Goal: Transaction & Acquisition: Download file/media

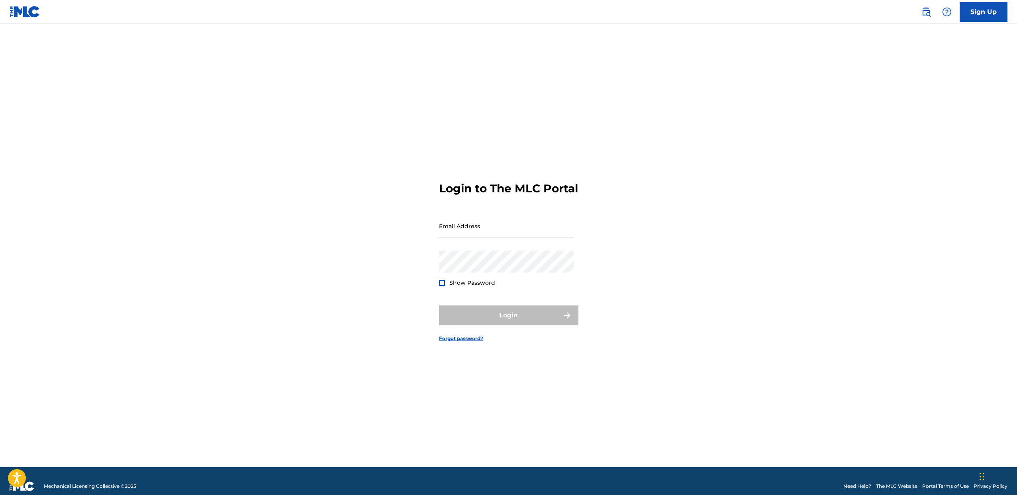
click at [513, 237] on input "Email Address" at bounding box center [506, 226] width 135 height 23
type input "[PERSON_NAME][EMAIL_ADDRESS][DOMAIN_NAME]"
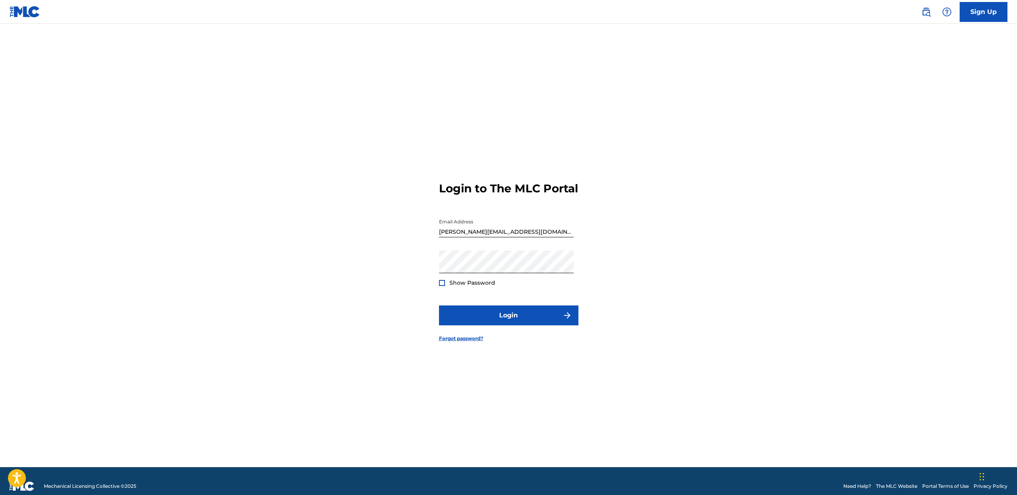
click at [444, 286] on div at bounding box center [442, 283] width 6 height 6
click at [484, 325] on button "Login" at bounding box center [508, 315] width 139 height 20
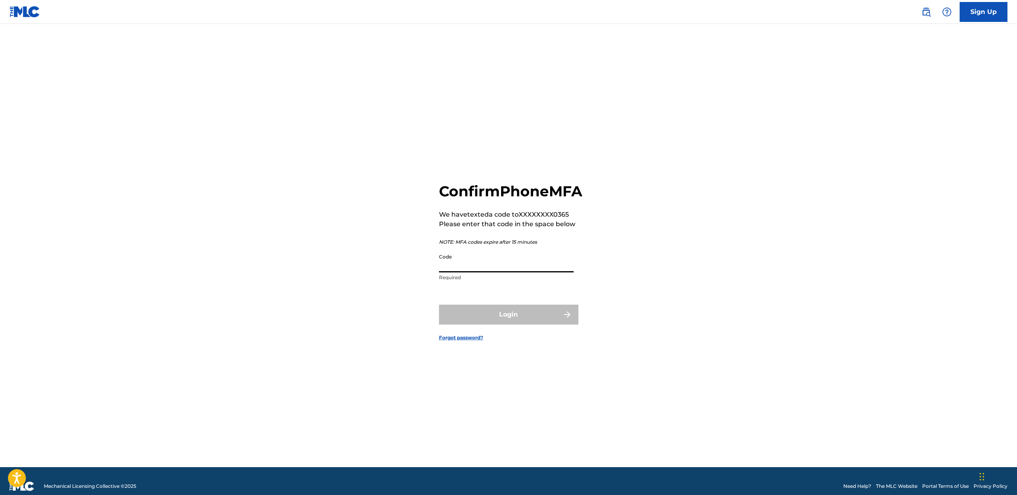
click at [533, 272] on input "Code" at bounding box center [506, 261] width 135 height 23
type input "361837"
click at [439, 305] on button "Login" at bounding box center [508, 315] width 139 height 20
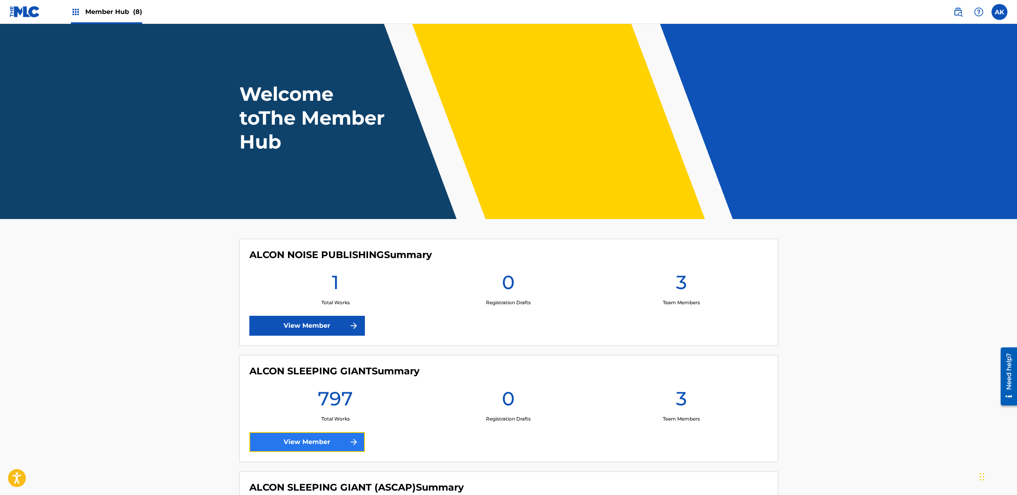
click at [360, 441] on link "View Member" at bounding box center [307, 442] width 116 height 20
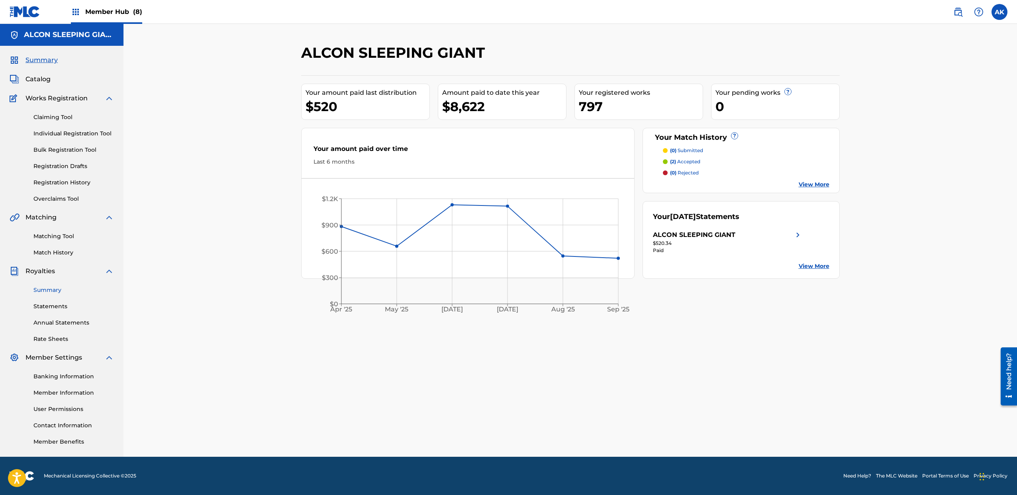
click at [55, 293] on link "Summary" at bounding box center [73, 290] width 80 height 8
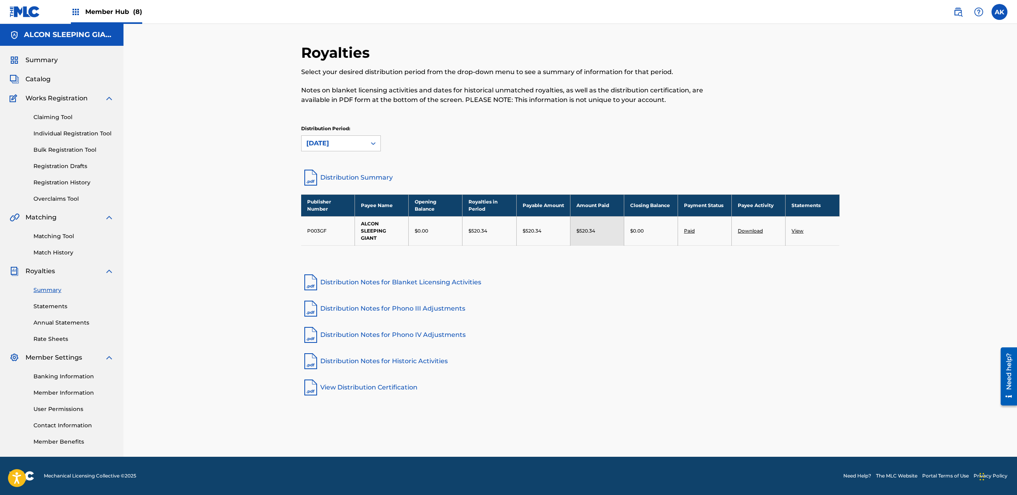
click at [755, 232] on link "Download" at bounding box center [750, 231] width 25 height 6
click at [55, 305] on link "Statements" at bounding box center [73, 306] width 80 height 8
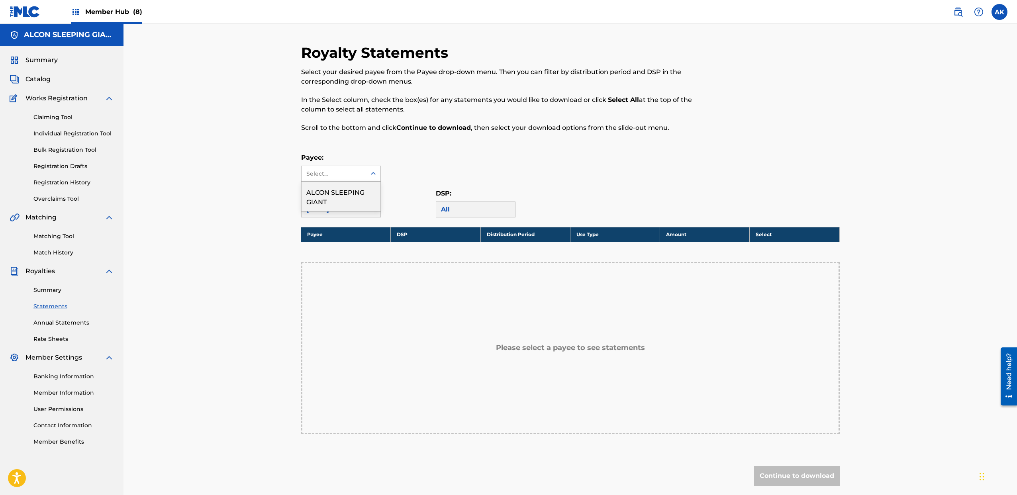
click at [358, 177] on div "Select..." at bounding box center [333, 174] width 54 height 8
click at [352, 195] on div "ALCON SLEEPING GIANT" at bounding box center [341, 196] width 79 height 29
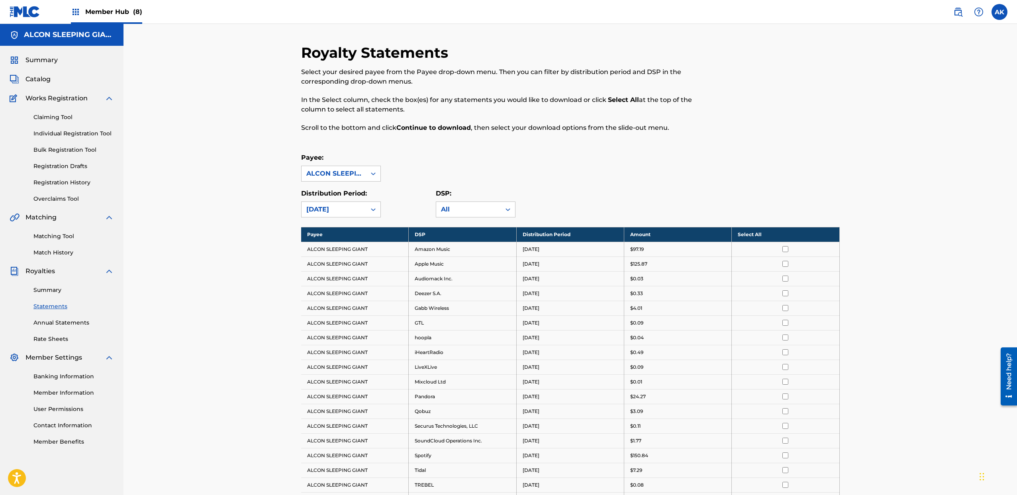
click at [783, 235] on th "Select All" at bounding box center [786, 234] width 108 height 15
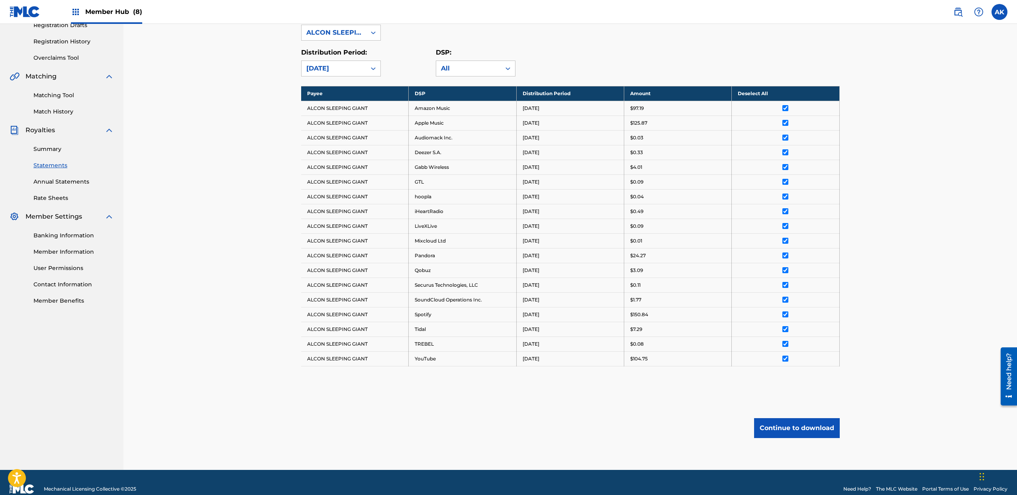
scroll to position [152, 0]
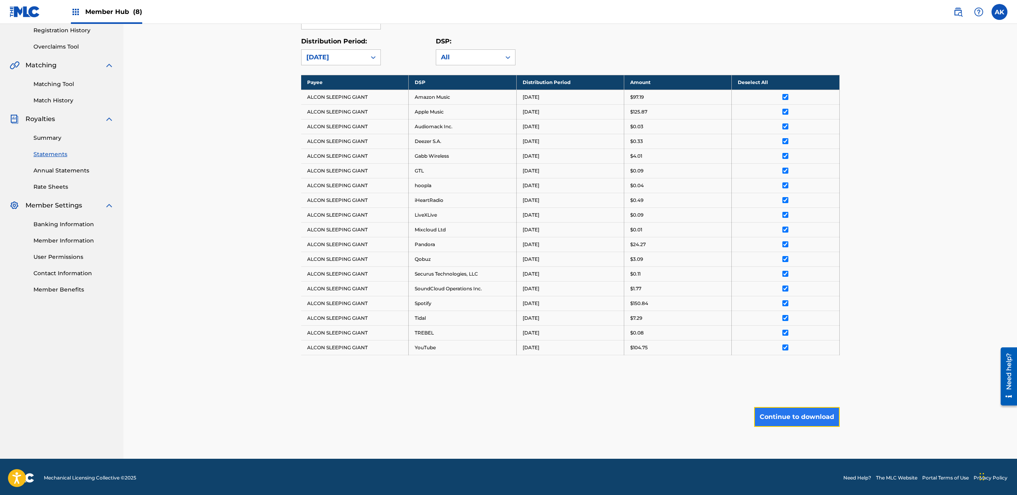
click at [821, 417] on button "Continue to download" at bounding box center [797, 417] width 86 height 20
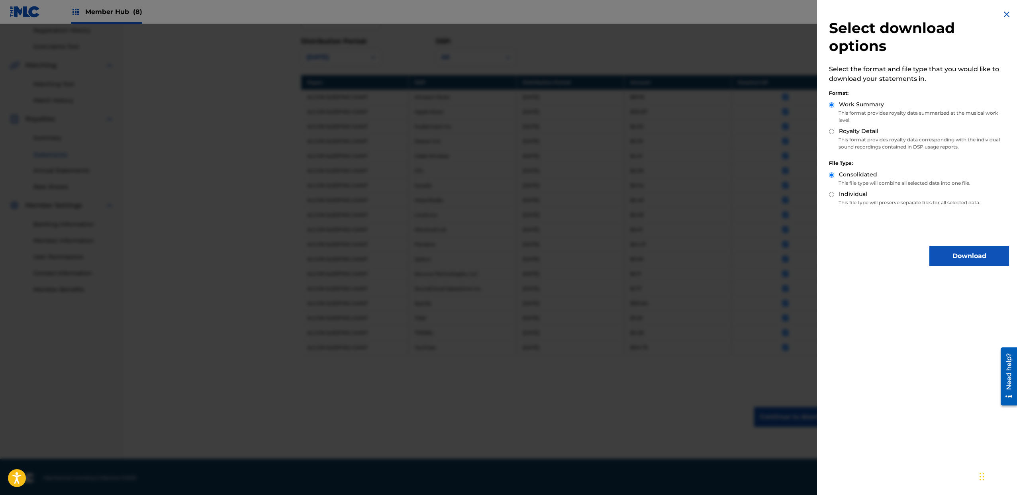
click at [858, 134] on label "Royalty Detail" at bounding box center [858, 131] width 39 height 8
click at [834, 134] on input "Royalty Detail" at bounding box center [831, 131] width 5 height 5
radio input "true"
click at [948, 251] on button "Download" at bounding box center [969, 256] width 80 height 20
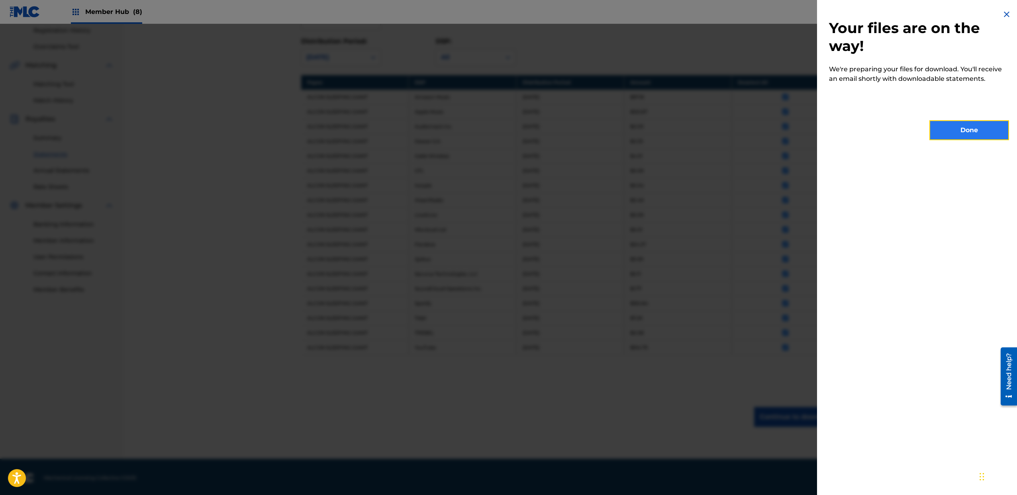
click at [943, 132] on button "Done" at bounding box center [969, 130] width 80 height 20
